Goal: Task Accomplishment & Management: Use online tool/utility

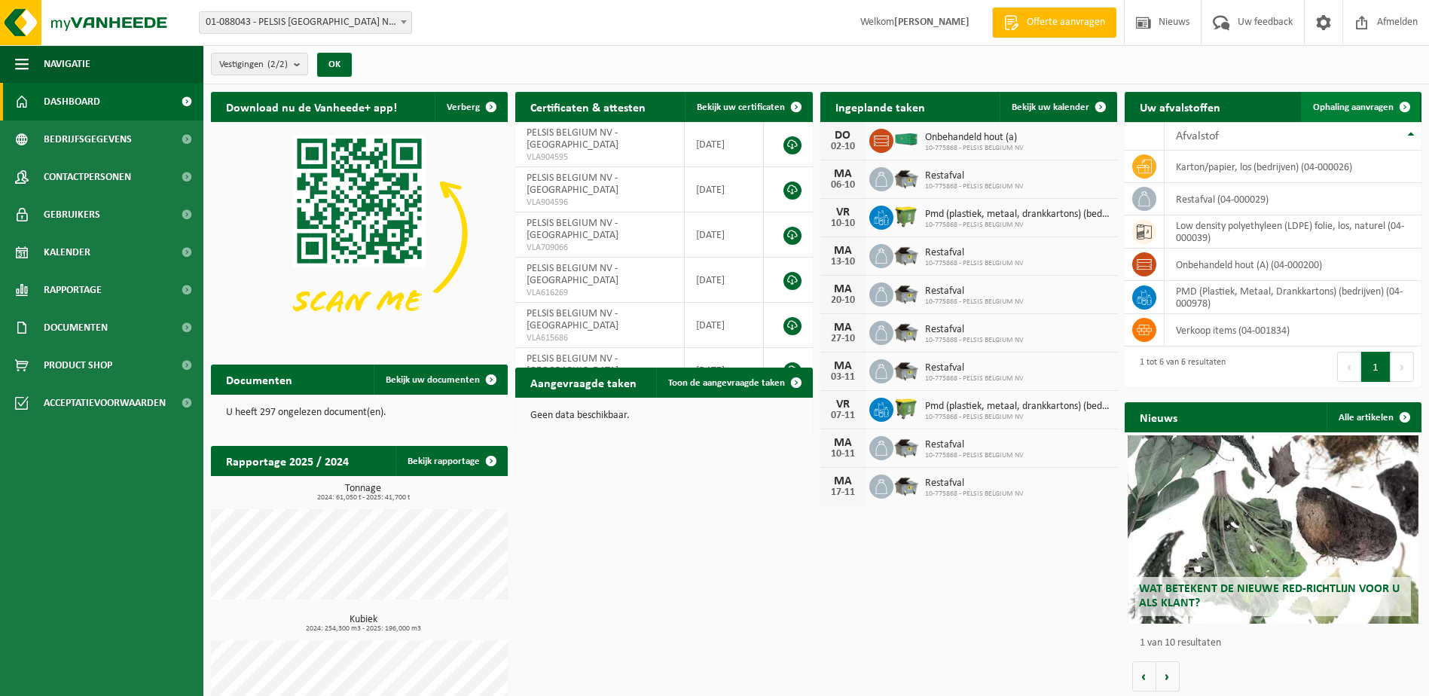
click at [1365, 108] on span "Ophaling aanvragen" at bounding box center [1353, 107] width 81 height 10
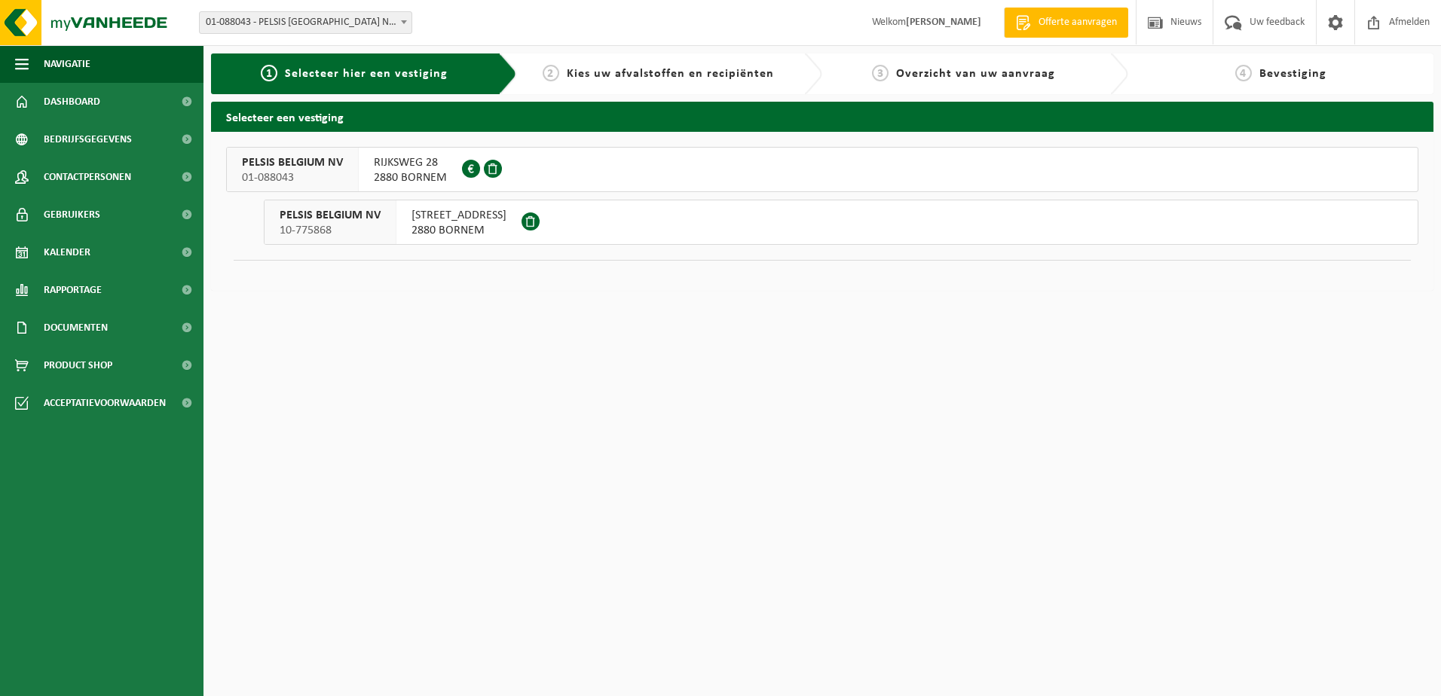
click at [436, 227] on span "2880 BORNEM" at bounding box center [458, 230] width 95 height 15
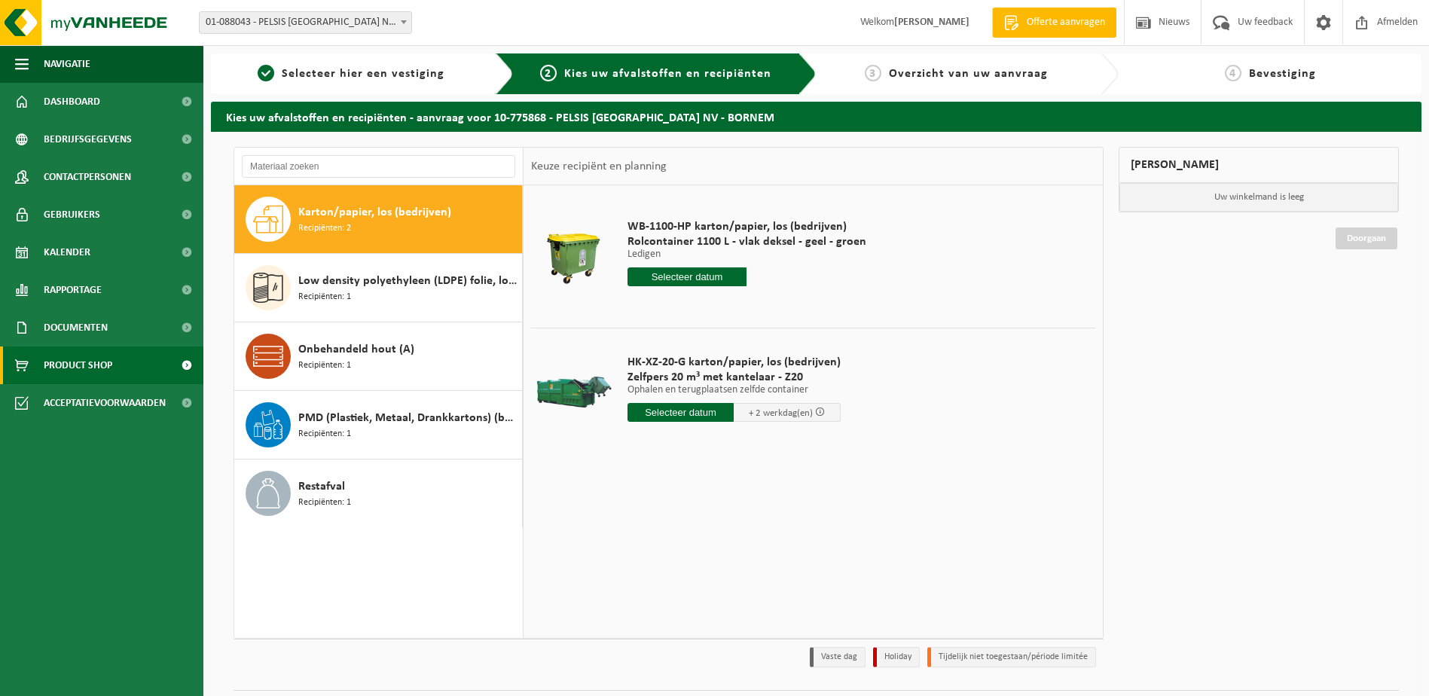
click at [63, 365] on span "Product Shop" at bounding box center [78, 366] width 69 height 38
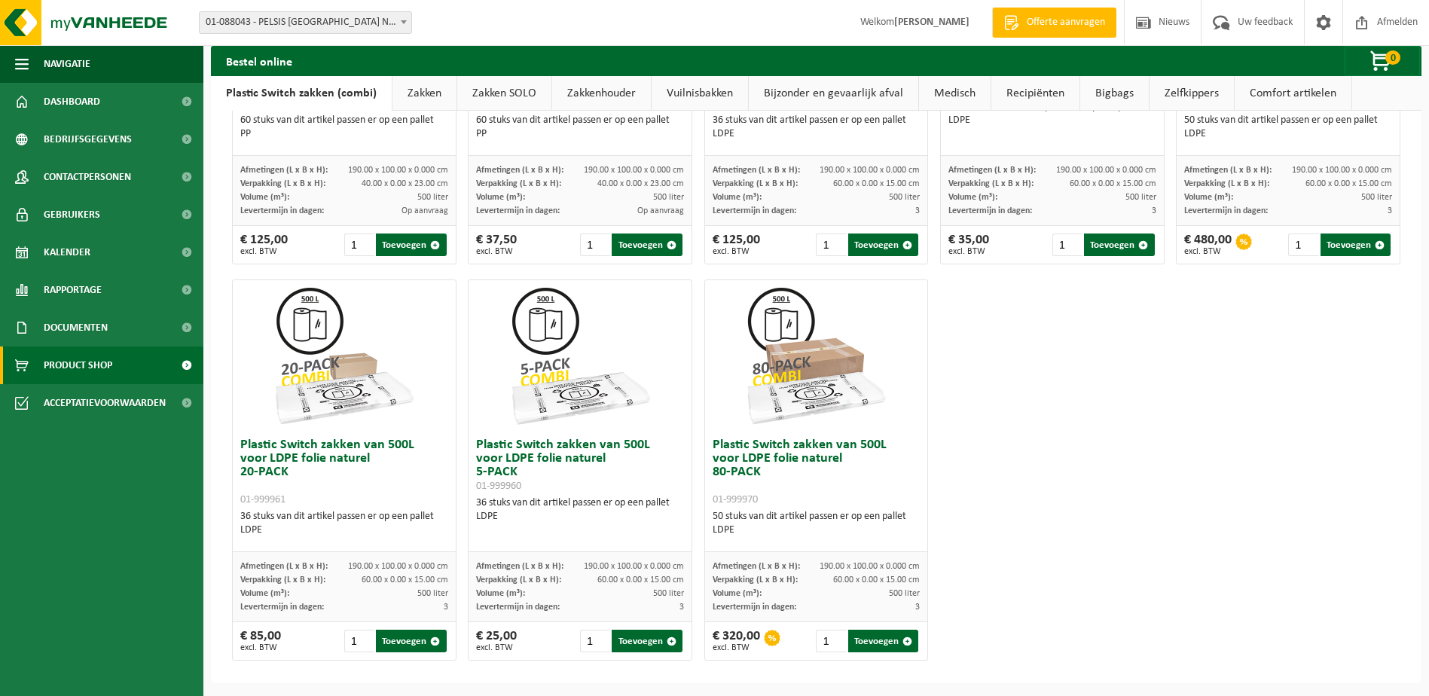
scroll to position [718, 0]
